Goal: Entertainment & Leisure: Consume media (video, audio)

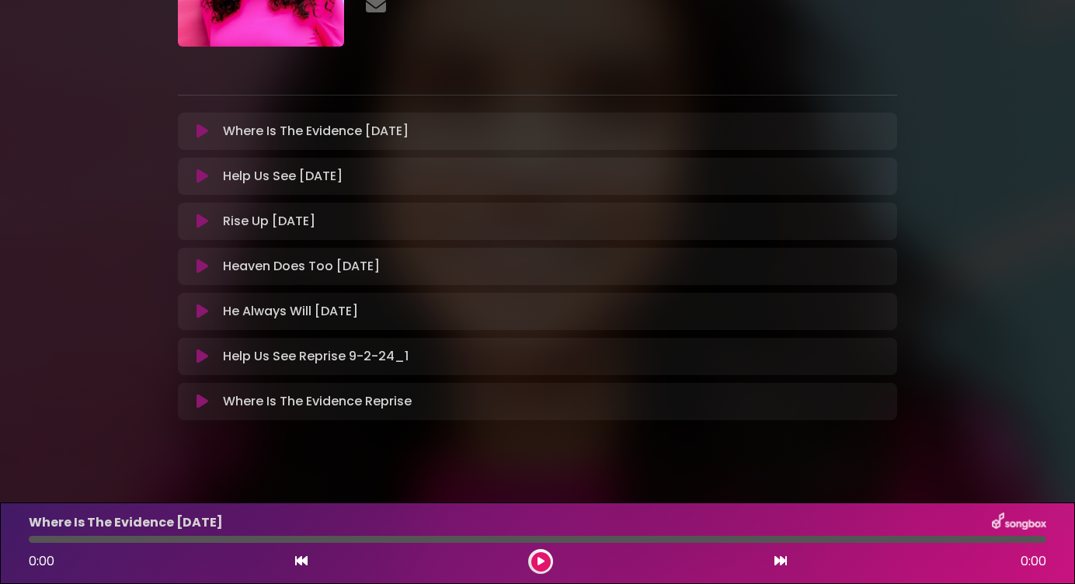
scroll to position [192, 0]
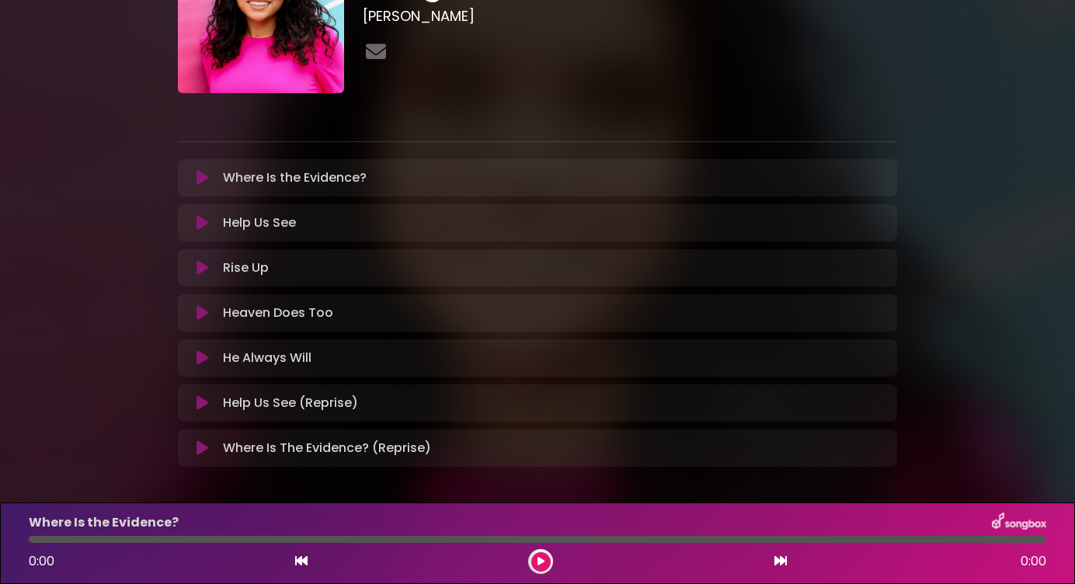
scroll to position [132, 0]
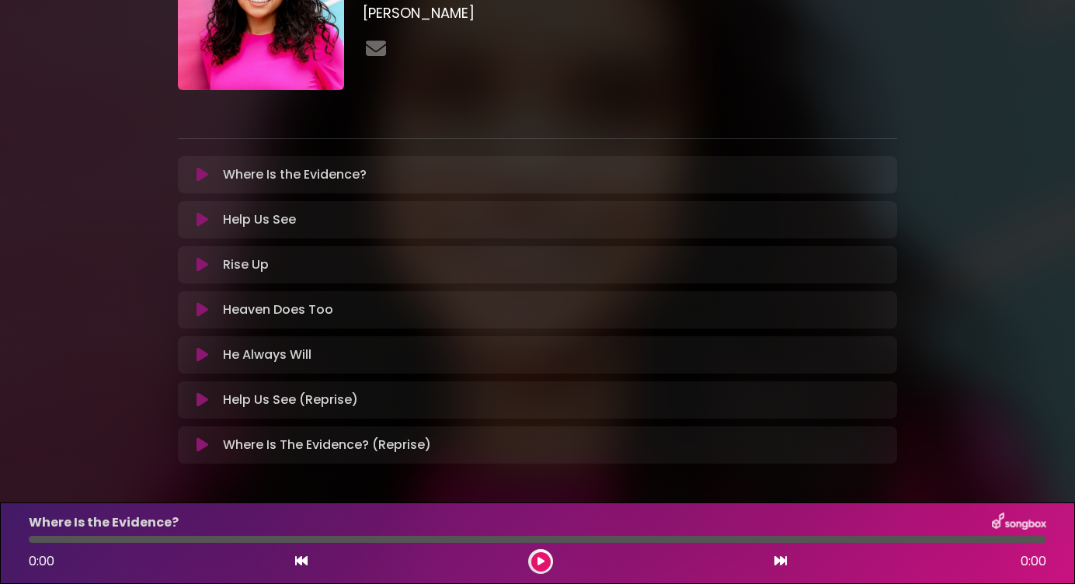
click at [200, 177] on icon at bounding box center [203, 175] width 12 height 16
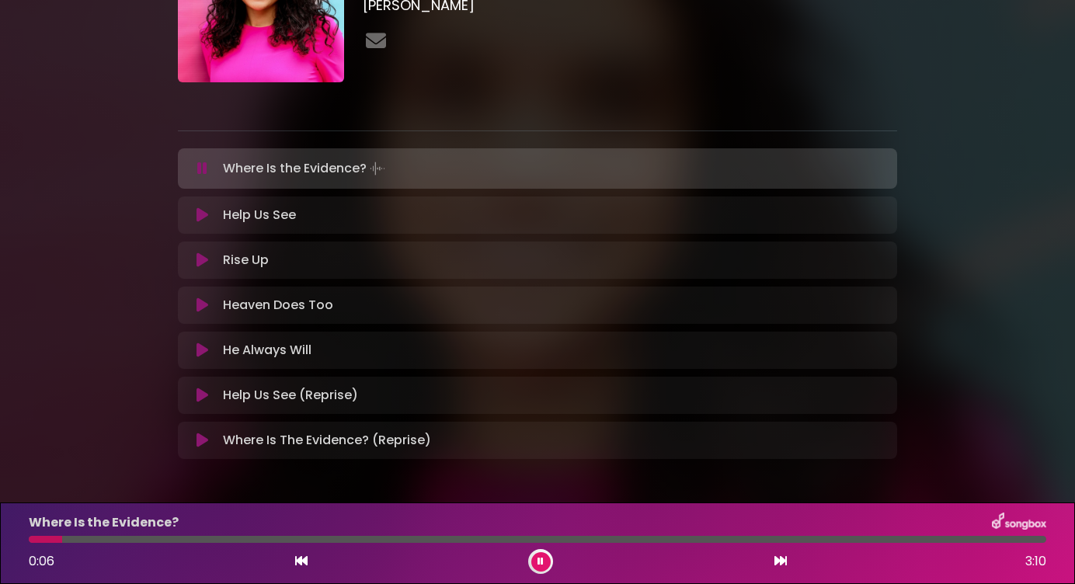
scroll to position [137, 0]
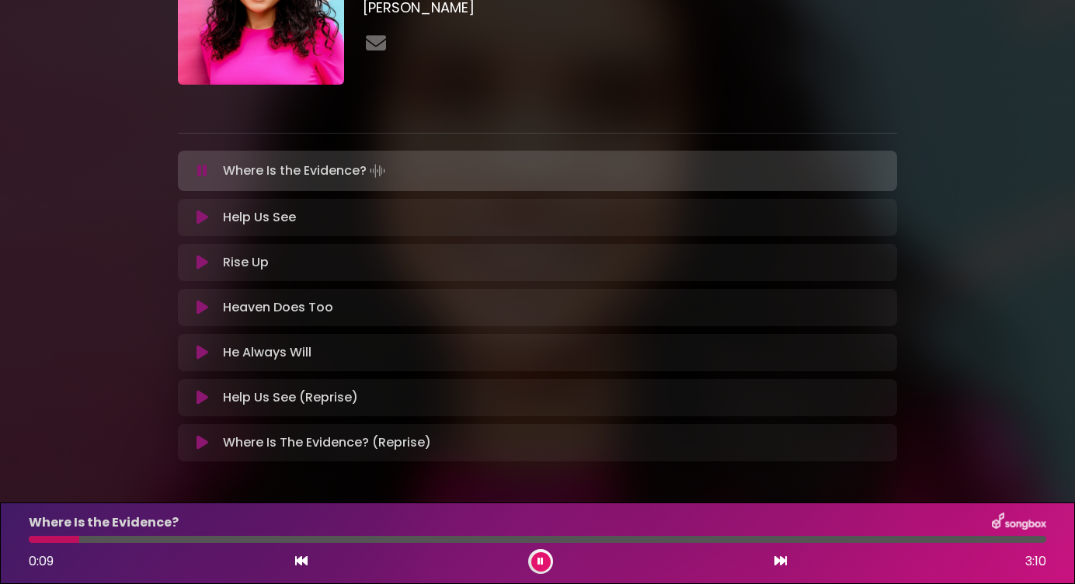
click at [197, 218] on icon at bounding box center [203, 218] width 12 height 16
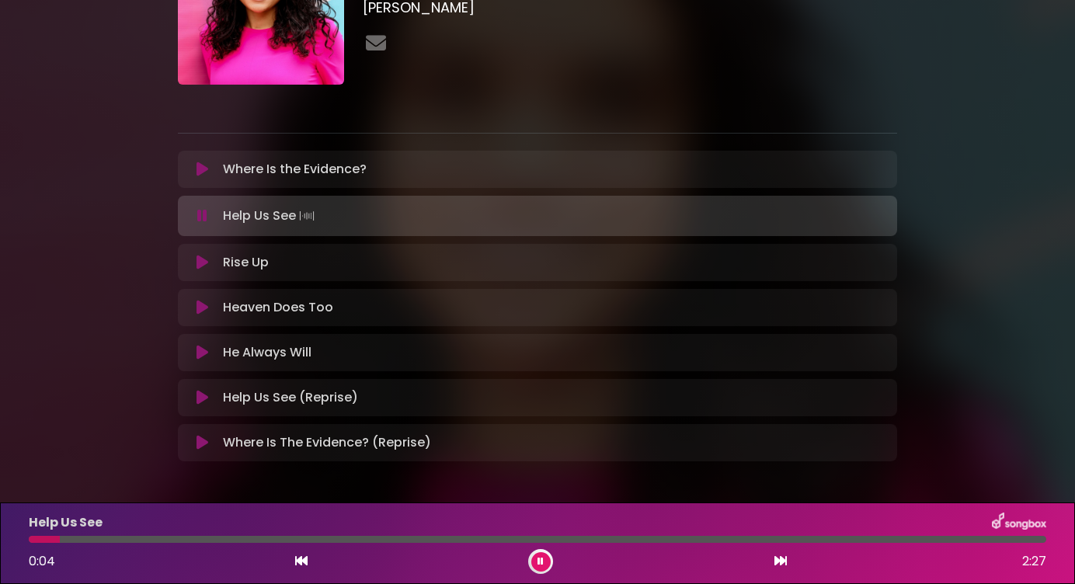
click at [204, 266] on icon at bounding box center [203, 263] width 12 height 16
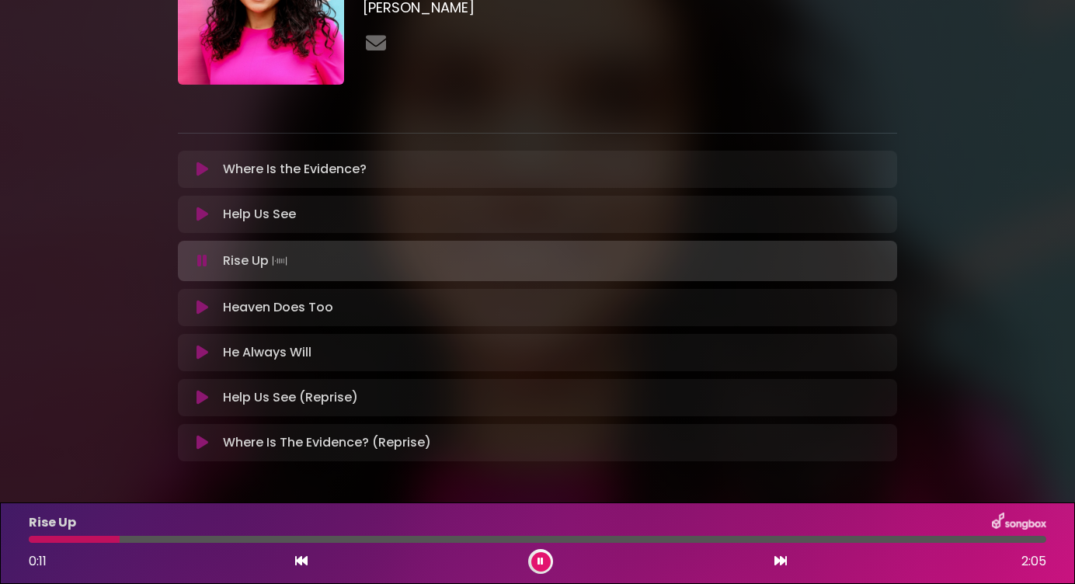
click at [202, 309] on icon at bounding box center [203, 308] width 12 height 16
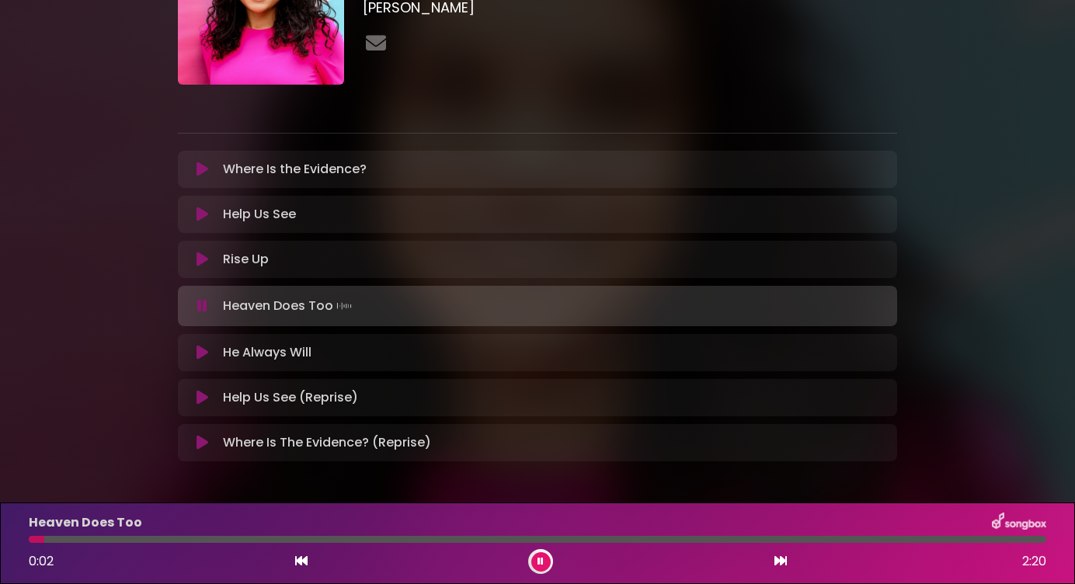
click at [200, 352] on icon at bounding box center [203, 353] width 12 height 16
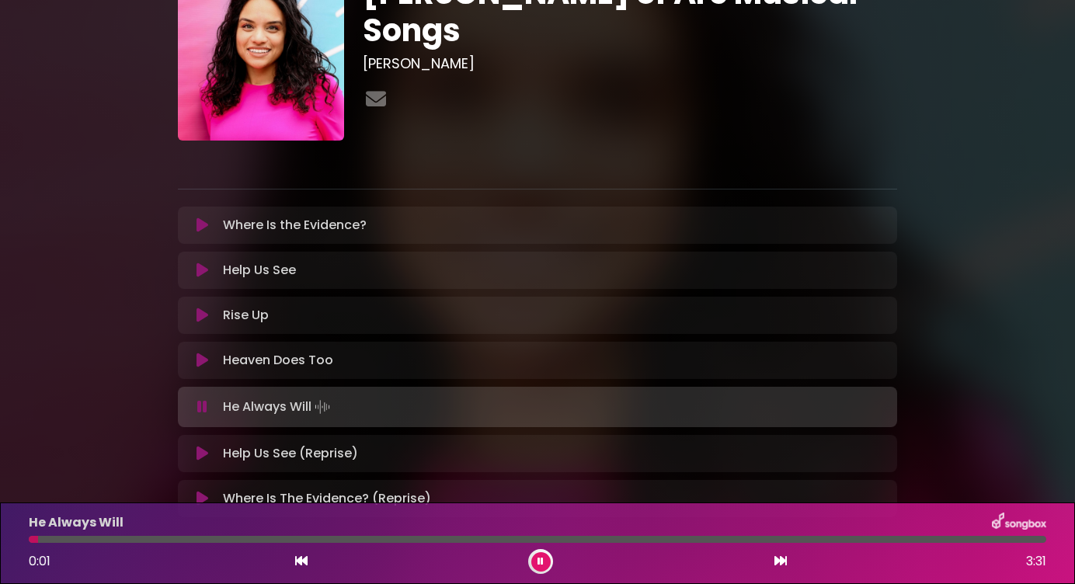
scroll to position [107, 0]
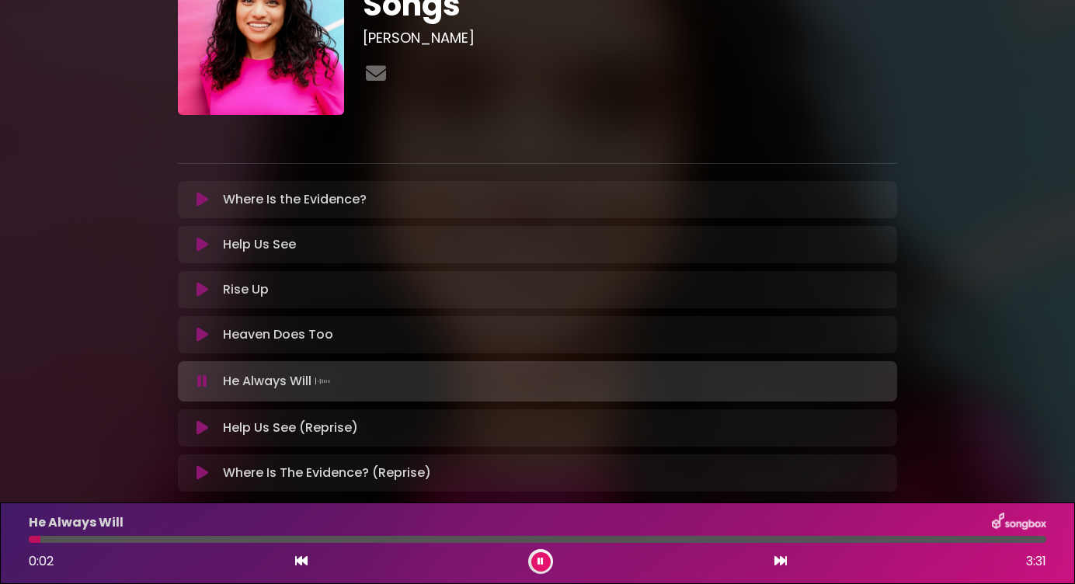
click at [200, 430] on icon at bounding box center [203, 428] width 12 height 16
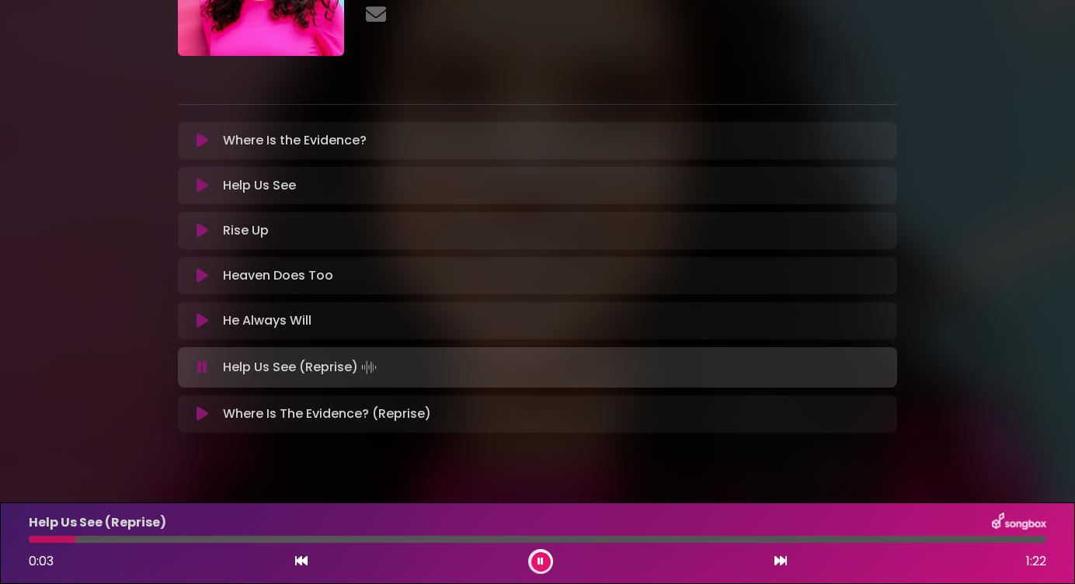
scroll to position [177, 0]
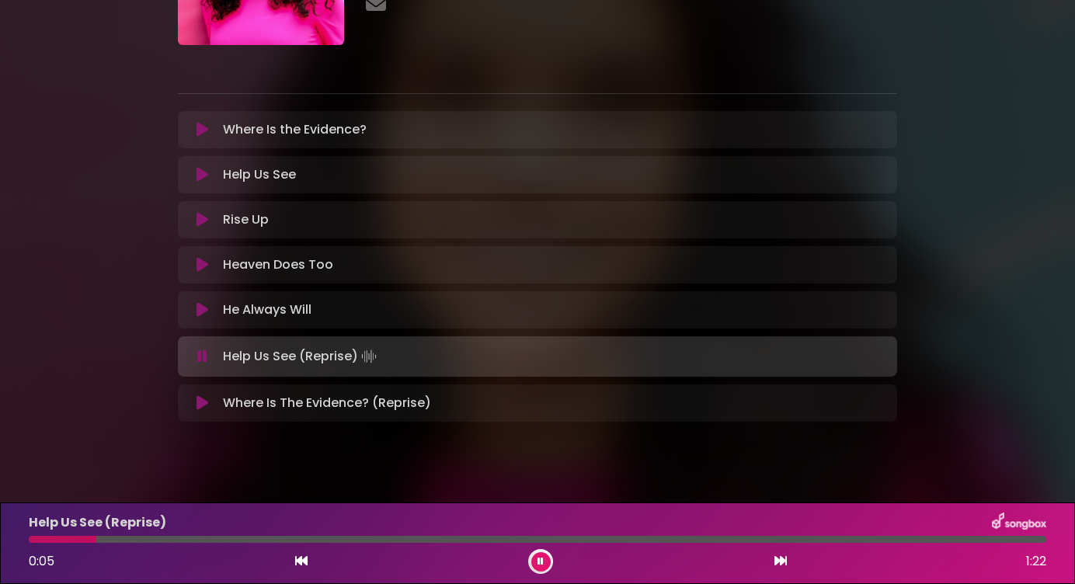
click at [199, 403] on icon at bounding box center [203, 403] width 12 height 16
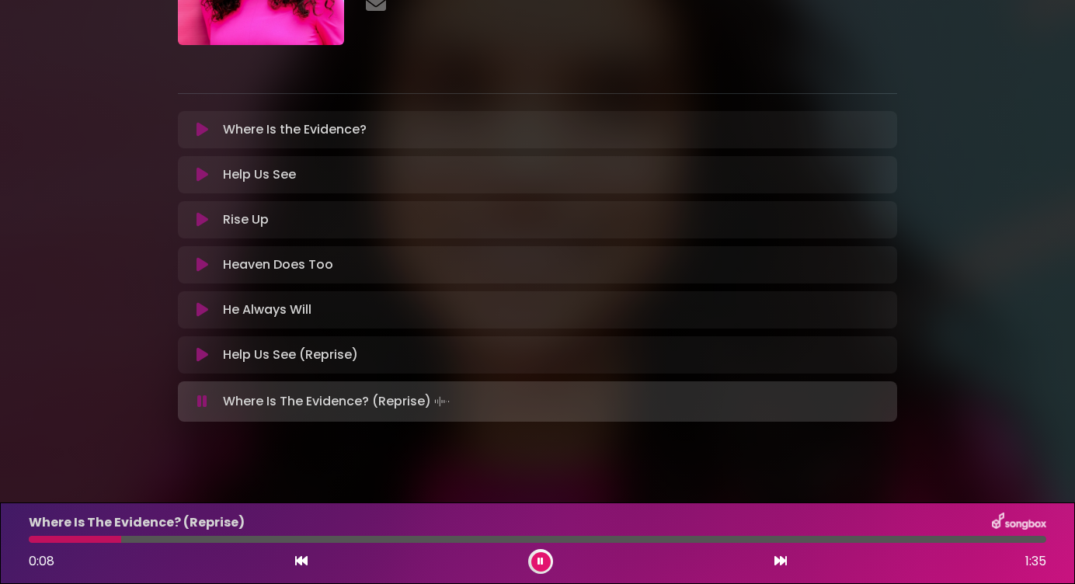
click at [204, 404] on icon at bounding box center [202, 402] width 10 height 16
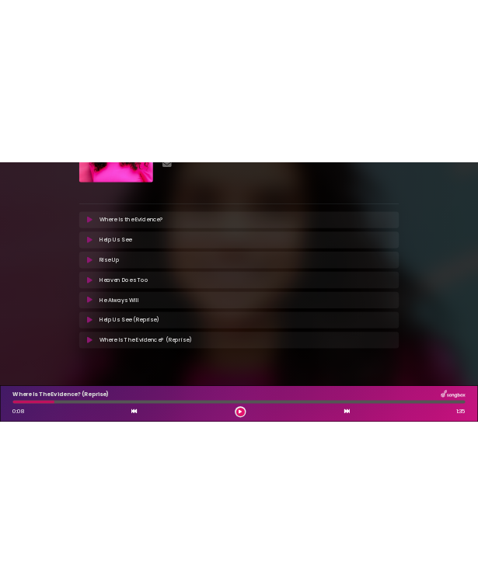
scroll to position [0, 0]
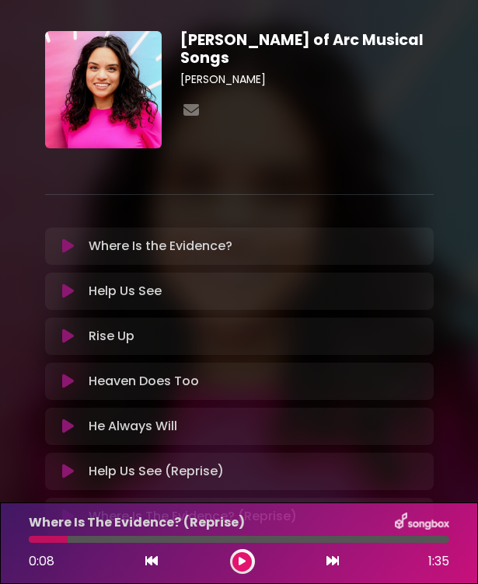
click at [62, 248] on icon at bounding box center [68, 246] width 12 height 16
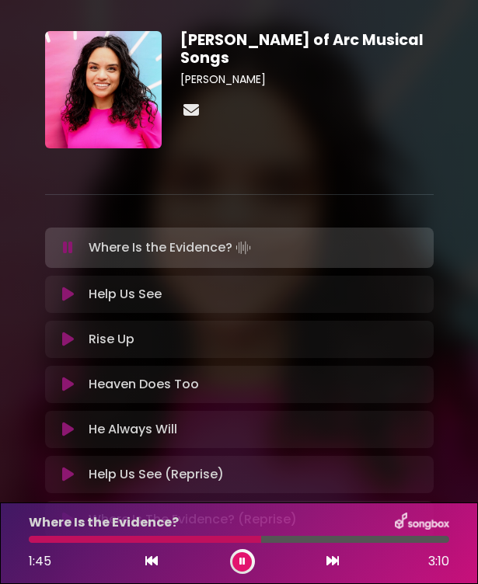
click at [197, 103] on icon at bounding box center [191, 111] width 22 height 16
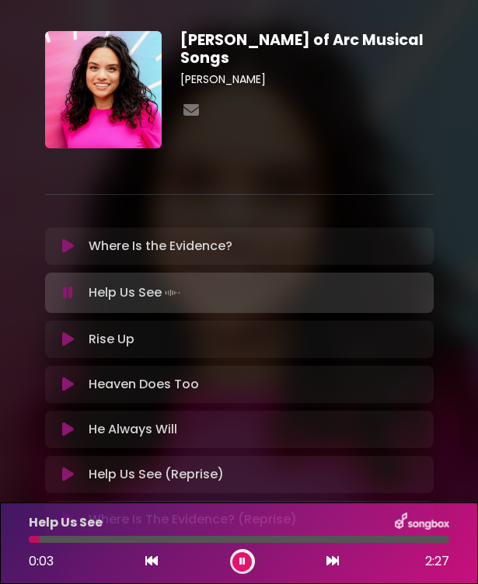
click at [71, 296] on icon at bounding box center [68, 293] width 10 height 16
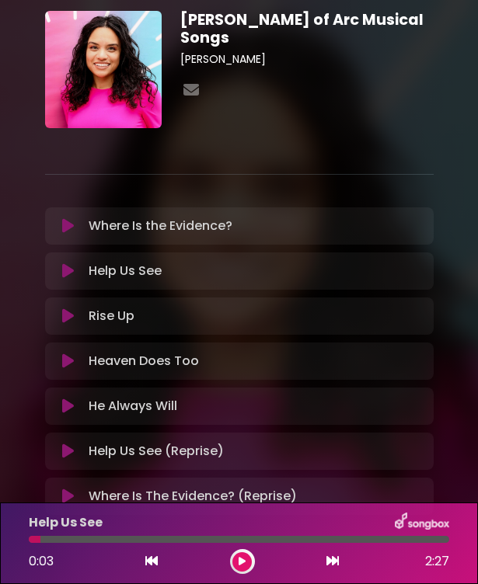
scroll to position [23, 0]
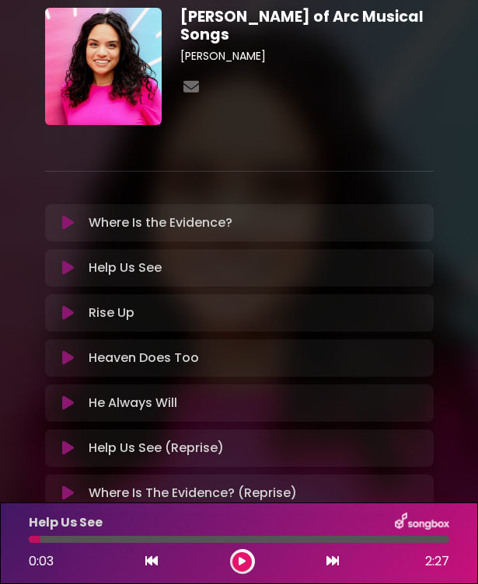
click at [245, 564] on icon at bounding box center [241, 561] width 7 height 9
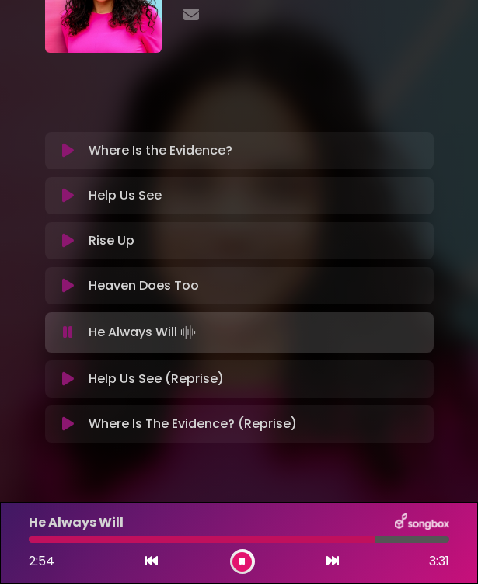
scroll to position [100, 0]
